Goal: Task Accomplishment & Management: Use online tool/utility

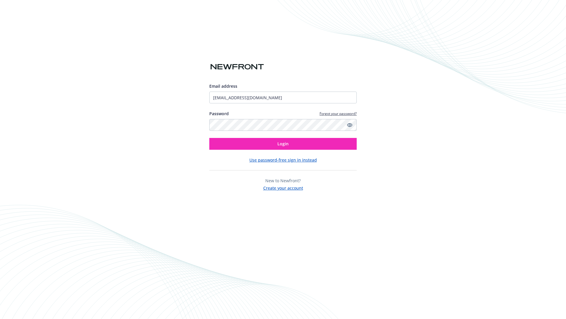
type input "[EMAIL_ADDRESS][DOMAIN_NAME]"
click at [283, 144] on span "Login" at bounding box center [283, 144] width 11 height 6
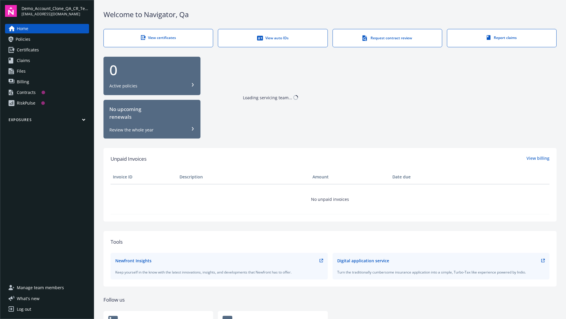
click at [55, 11] on span "Demo_Account_Clone_QA_CR_Tests_Prospect" at bounding box center [56, 8] width 68 height 6
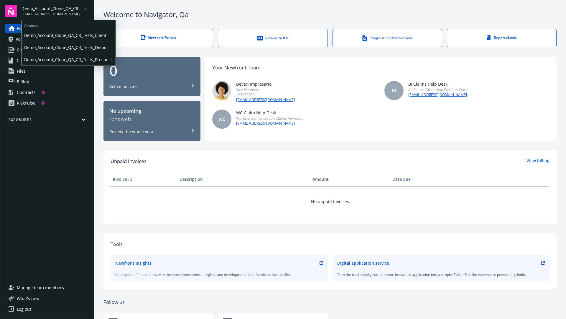
click at [68, 35] on span "Demo_Account_Clone_QA_CR_Tests_Client" at bounding box center [68, 35] width 89 height 12
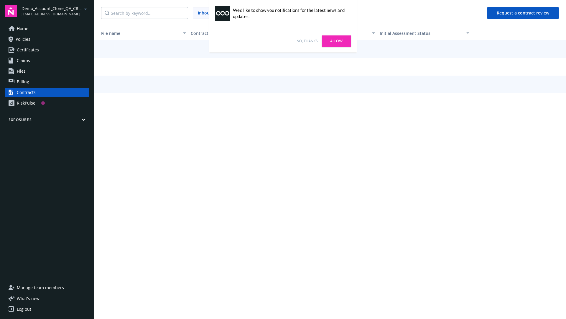
click at [307, 41] on link "No, thanks" at bounding box center [307, 40] width 21 height 5
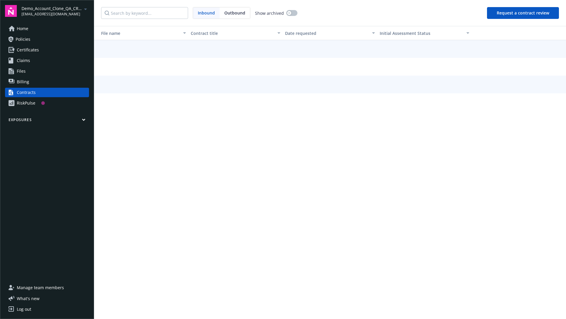
click at [524, 13] on button "Request a contract review" at bounding box center [523, 13] width 72 height 12
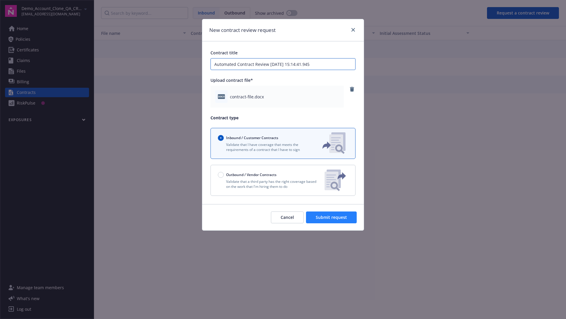
type input "Automated Contract Review 10-10-2025 15:14:41.945"
click at [332, 217] on span "Submit request" at bounding box center [331, 217] width 31 height 6
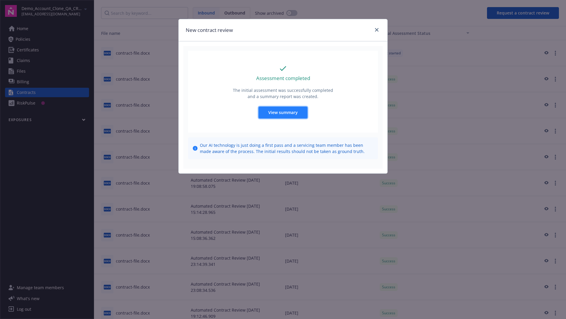
click at [283, 112] on span "View summary" at bounding box center [282, 112] width 29 height 6
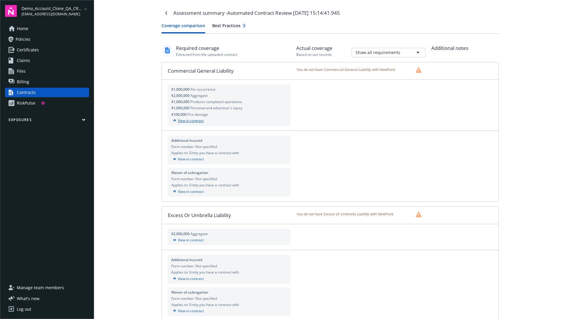
click at [229, 120] on div "View in contract" at bounding box center [229, 120] width 116 height 5
